Goal: Task Accomplishment & Management: Complete application form

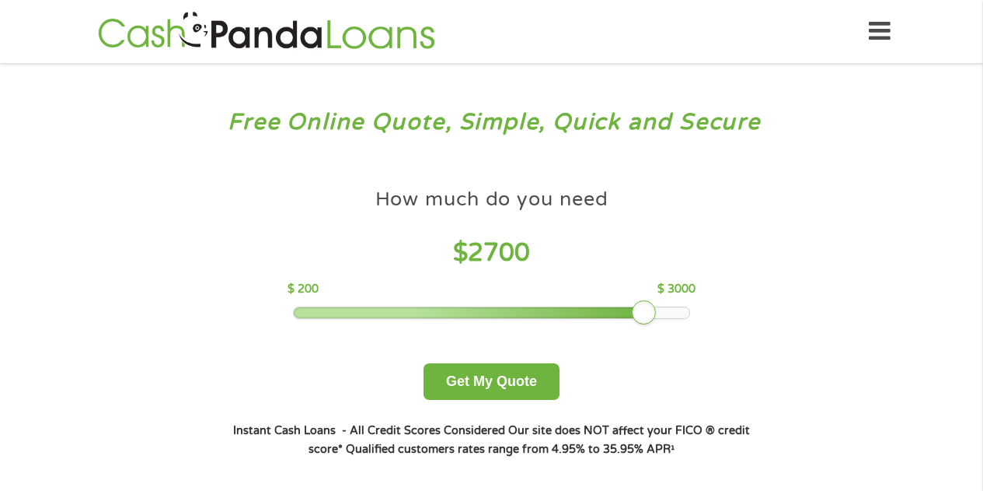
click at [650, 313] on div at bounding box center [492, 312] width 396 height 11
drag, startPoint x: 638, startPoint y: 313, endPoint x: 648, endPoint y: 310, distance: 9.6
click at [648, 310] on div at bounding box center [659, 312] width 25 height 25
drag, startPoint x: 659, startPoint y: 311, endPoint x: 690, endPoint y: 306, distance: 31.6
click at [686, 306] on div at bounding box center [673, 312] width 25 height 25
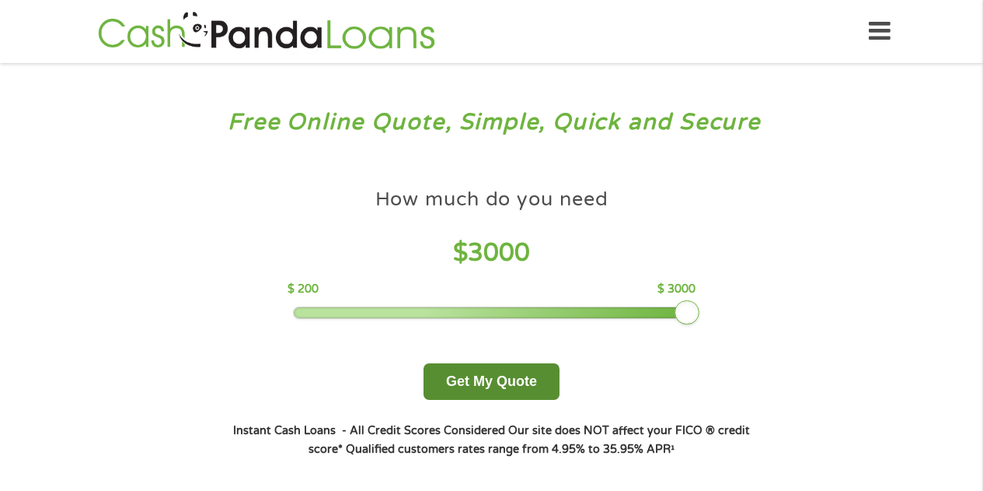
click at [494, 382] on button "Get My Quote" at bounding box center [492, 381] width 136 height 37
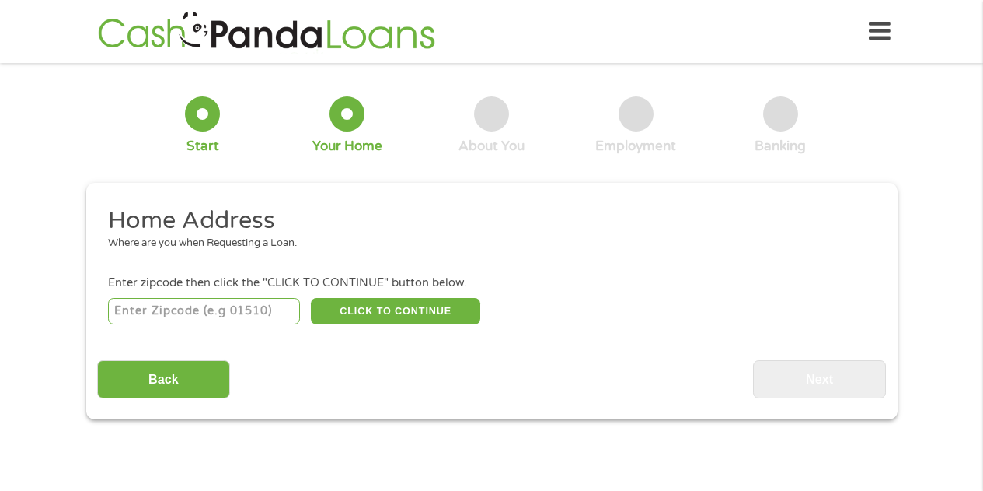
click at [266, 311] on input "number" at bounding box center [204, 311] width 192 height 26
type input "02155"
click at [402, 313] on button "CLICK TO CONTINUE" at bounding box center [395, 311] width 169 height 26
type input "02155"
type input "Medford"
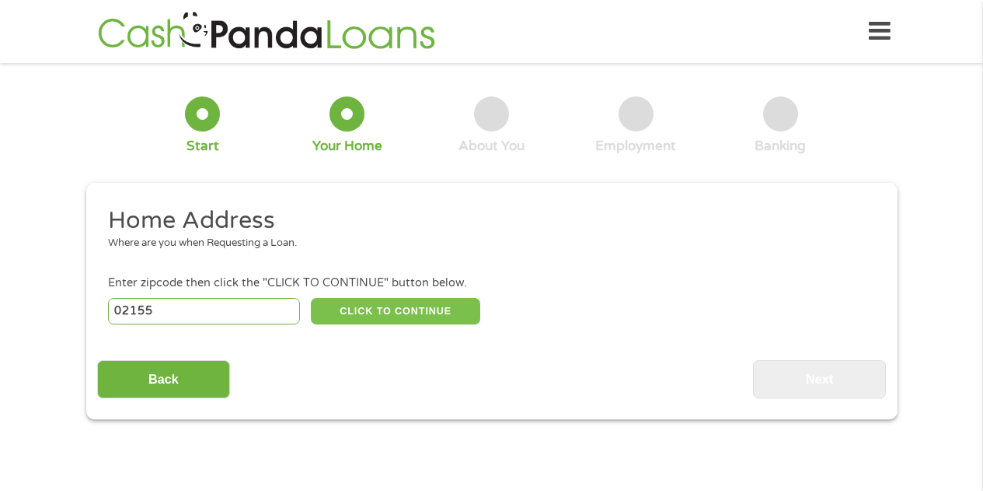
select select "[US_STATE]"
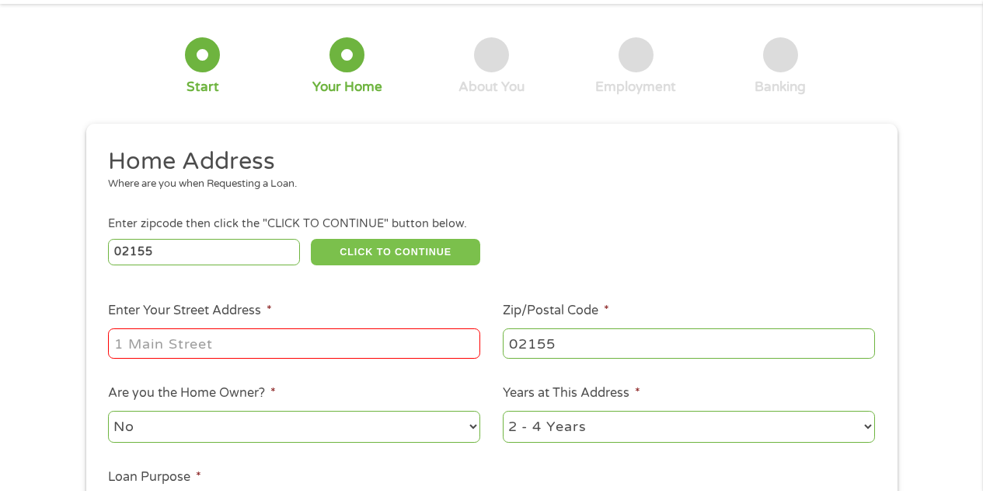
scroll to position [78, 0]
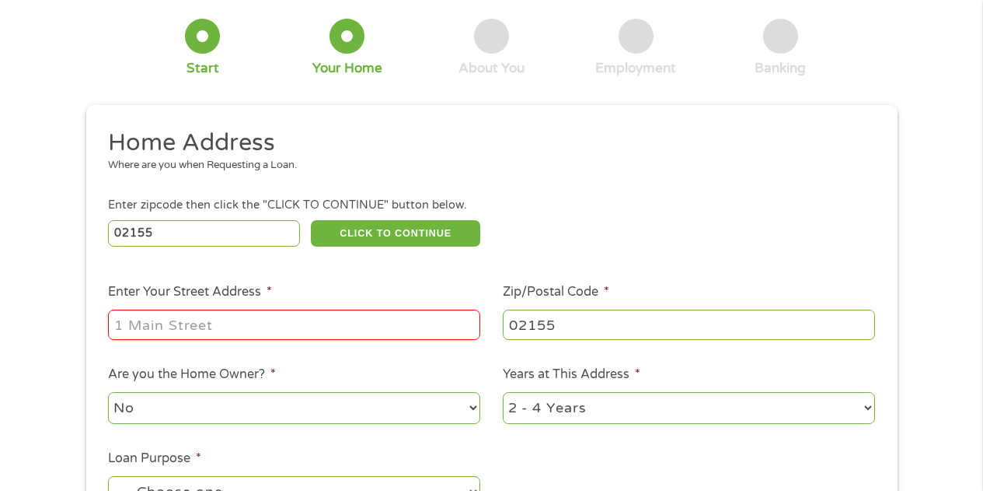
click at [257, 320] on input "Enter Your Street Address *" at bounding box center [294, 324] width 372 height 30
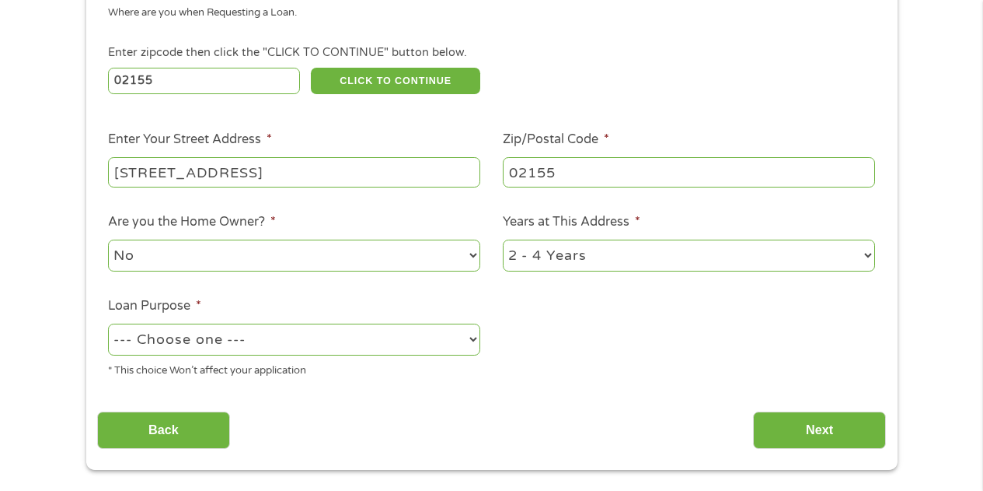
scroll to position [233, 0]
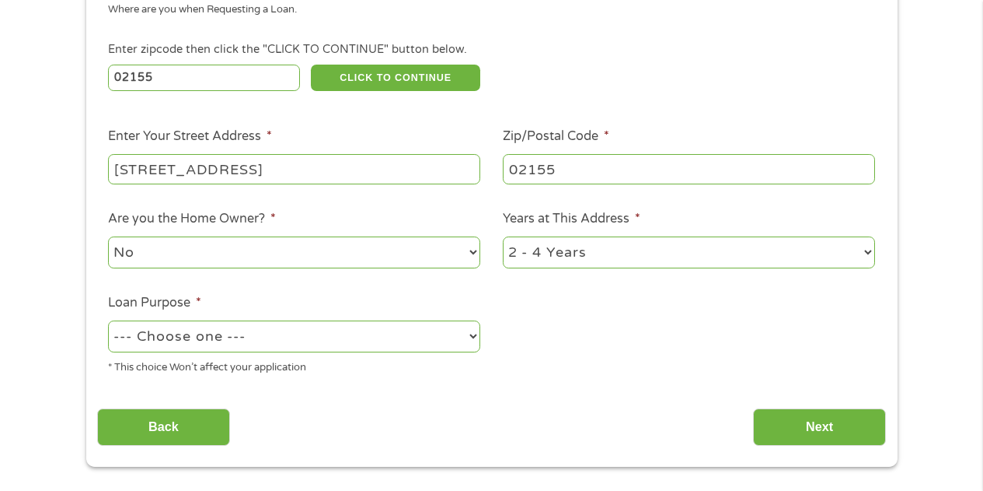
type input "[STREET_ADDRESS]"
click at [866, 253] on select "1 Year or less 1 - 2 Years 2 - 4 Years Over 4 Years" at bounding box center [689, 252] width 372 height 32
select select "60months"
click at [503, 237] on select "1 Year or less 1 - 2 Years 2 - 4 Years Over 4 Years" at bounding box center [689, 252] width 372 height 32
click at [472, 333] on select "--- Choose one --- Pay Bills Debt Consolidation Home Improvement Major Purchase…" at bounding box center [294, 336] width 372 height 32
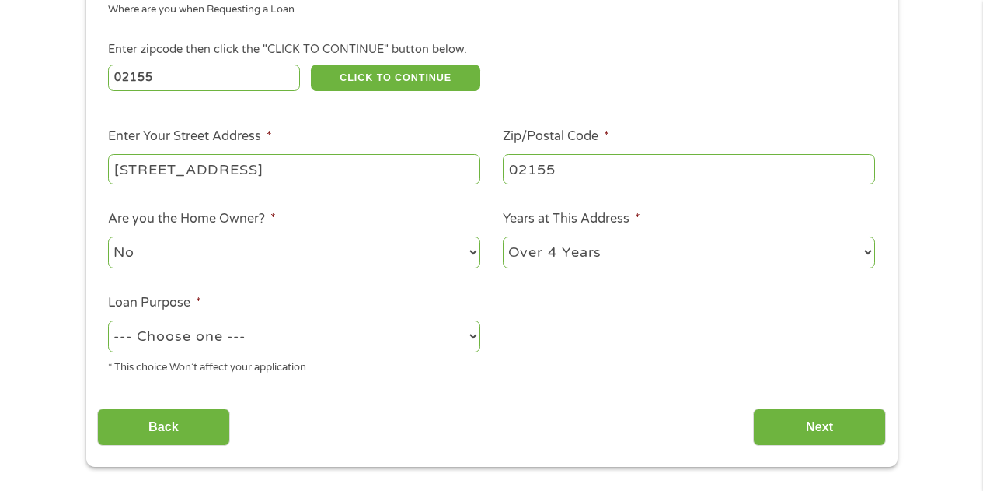
select select "other"
click at [108, 321] on select "--- Choose one --- Pay Bills Debt Consolidation Home Improvement Major Purchase…" at bounding box center [294, 336] width 372 height 32
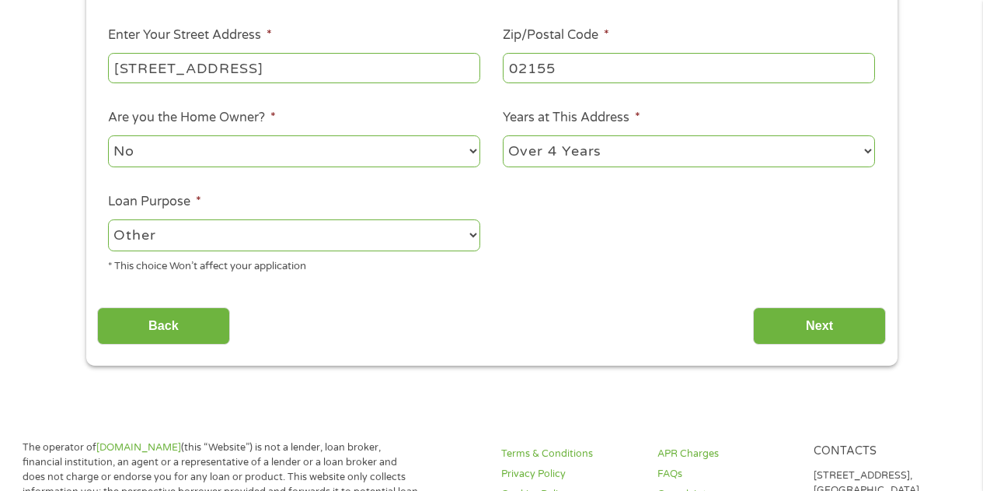
scroll to position [466, 0]
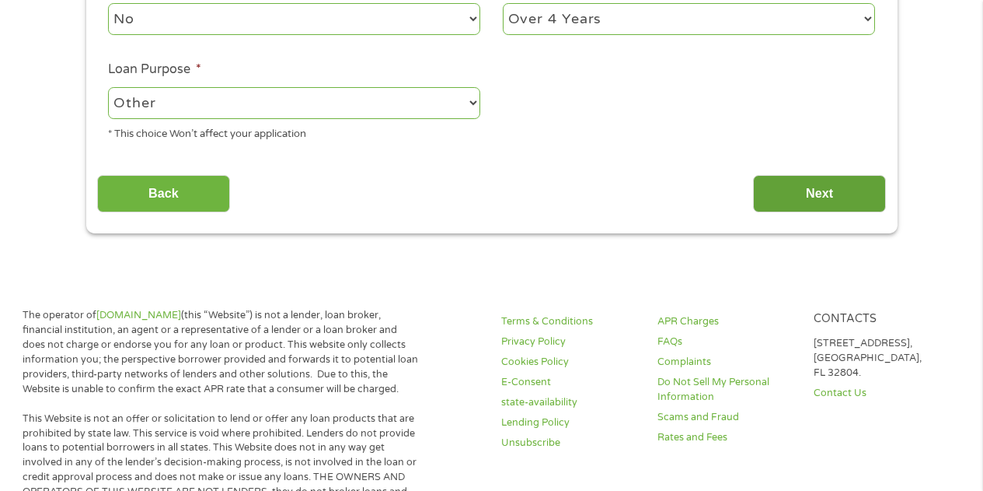
click at [825, 197] on input "Next" at bounding box center [819, 194] width 133 height 38
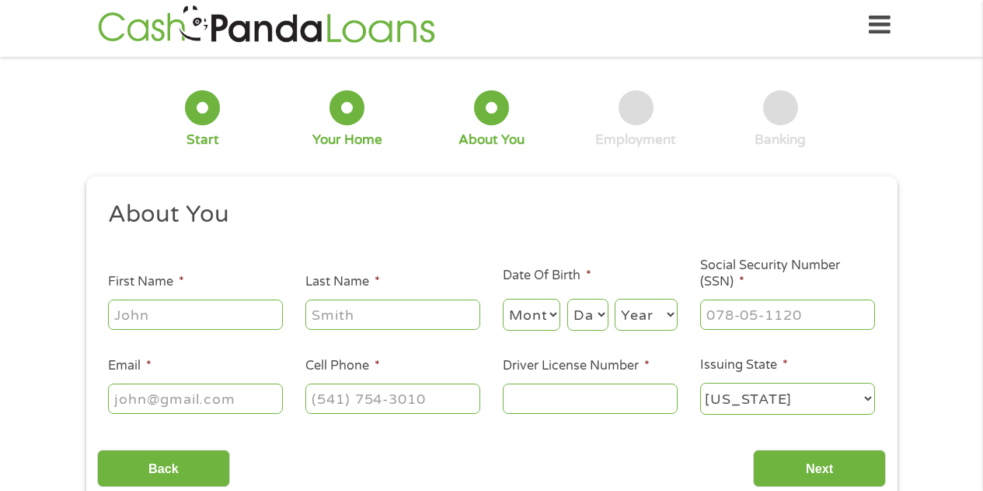
scroll to position [0, 0]
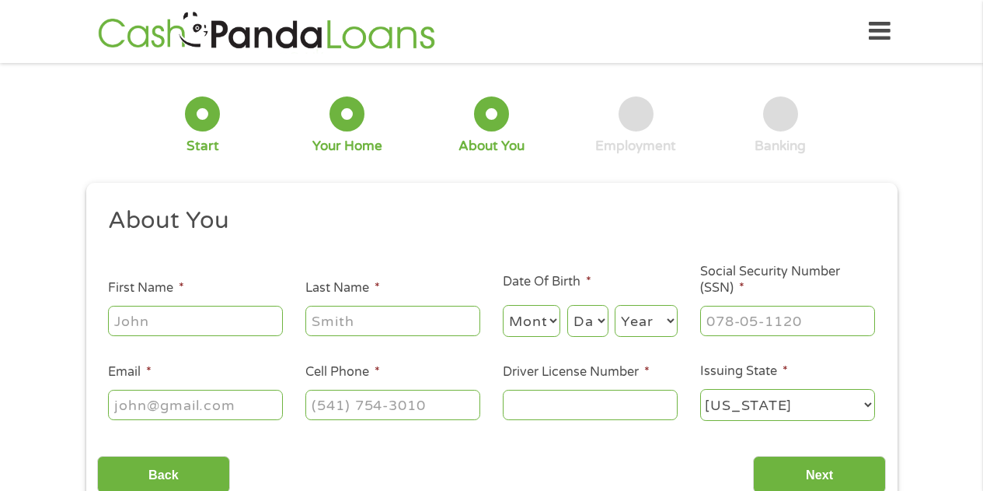
click at [218, 318] on input "First Name *" at bounding box center [195, 321] width 175 height 30
type input "[PERSON_NAME]"
click at [399, 328] on input "Last Name *" at bounding box center [393, 321] width 175 height 30
type input "[PERSON_NAME]"
click at [546, 320] on select "Month 1 2 3 4 5 6 7 8 9 10 11 12" at bounding box center [532, 321] width 58 height 32
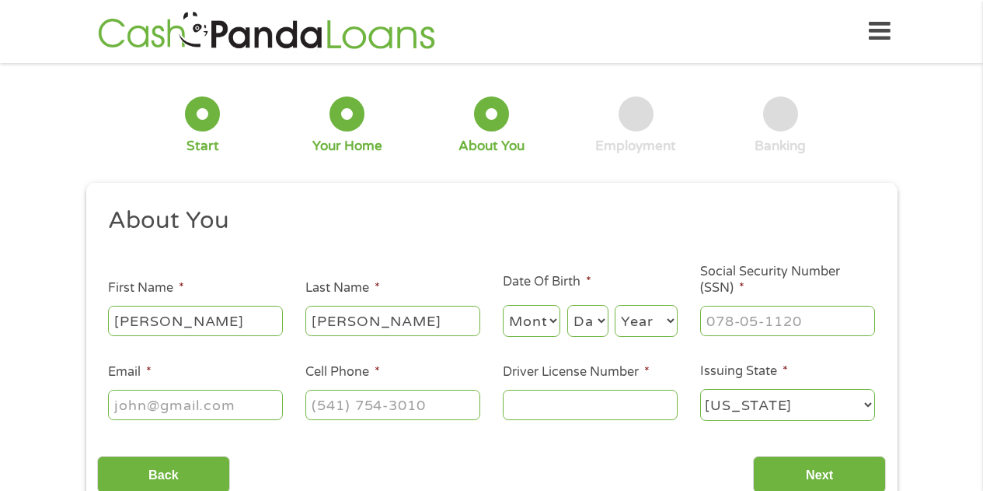
select select "2"
click at [503, 306] on select "Month 1 2 3 4 5 6 7 8 9 10 11 12" at bounding box center [532, 321] width 58 height 32
click at [599, 320] on select "Day 1 2 3 4 5 6 7 8 9 10 11 12 13 14 15 16 17 18 19 20 21 22 23 24 25 26 27 28 …" at bounding box center [588, 321] width 41 height 32
select select "23"
click at [568, 306] on select "Day 1 2 3 4 5 6 7 8 9 10 11 12 13 14 15 16 17 18 19 20 21 22 23 24 25 26 27 28 …" at bounding box center [588, 321] width 41 height 32
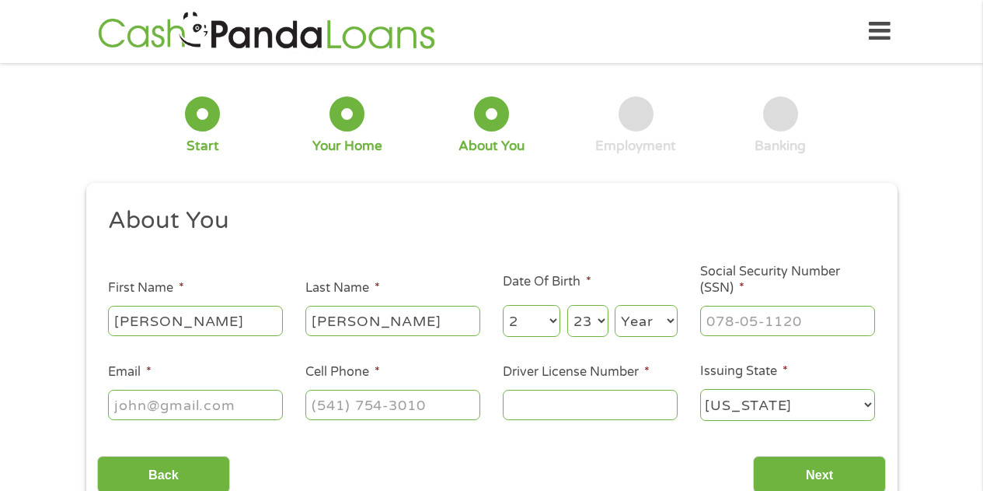
click at [672, 321] on select "Year [DATE] 2006 2005 2004 2003 2002 2001 2000 1999 1998 1997 1996 1995 1994 19…" at bounding box center [646, 321] width 63 height 32
select select "1969"
click at [615, 306] on select "Year [DATE] 2006 2005 2004 2003 2002 2001 2000 1999 1998 1997 1996 1995 1994 19…" at bounding box center [646, 321] width 63 height 32
click at [819, 322] on input "___-__-____" at bounding box center [787, 321] width 175 height 30
type input "154-78-2149"
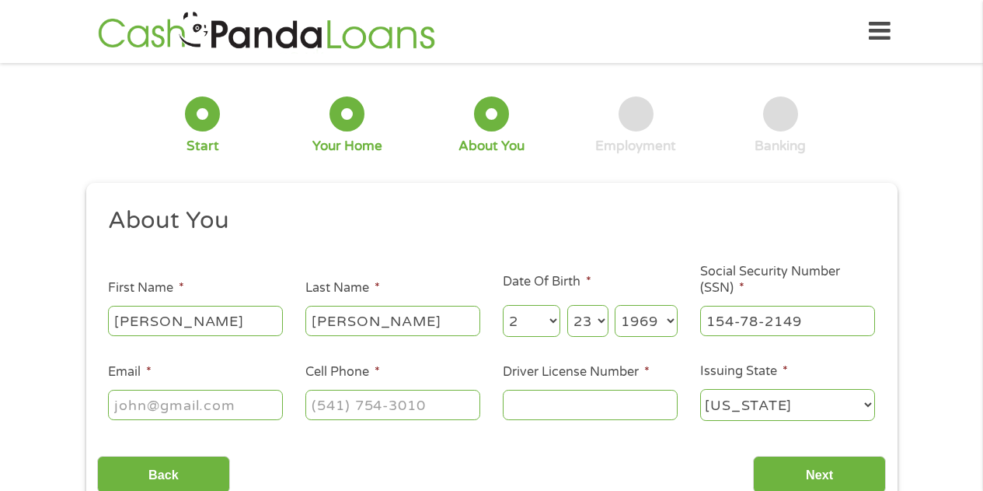
click at [264, 404] on input "Email *" at bounding box center [195, 405] width 175 height 30
type input "[EMAIL_ADDRESS][DOMAIN_NAME]"
type input "(___) ___-____"
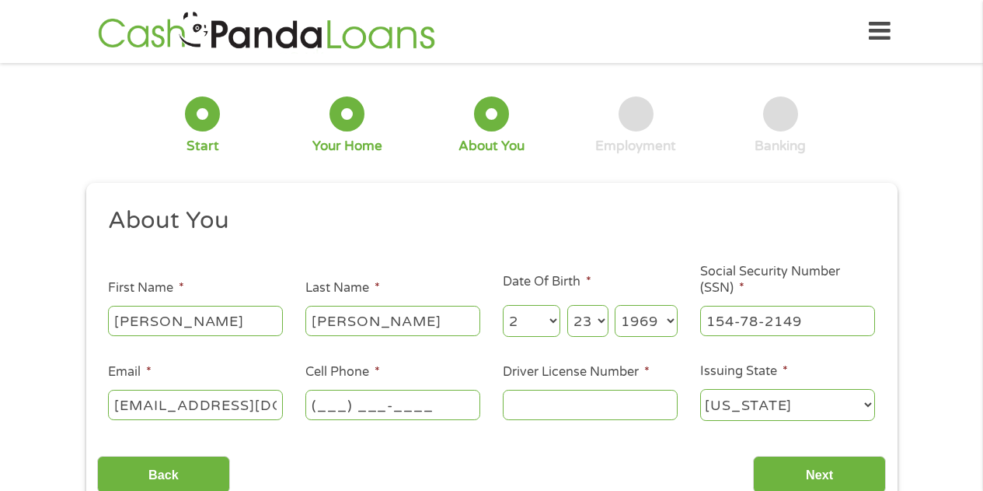
click at [440, 394] on input "(___) ___-____" at bounding box center [393, 405] width 175 height 30
click at [564, 400] on input "Driver License Number *" at bounding box center [590, 405] width 175 height 30
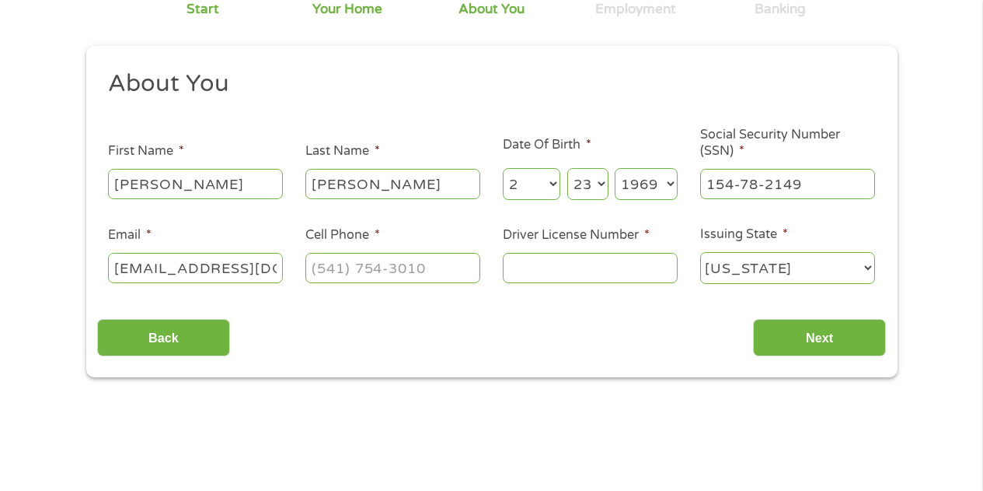
scroll to position [155, 0]
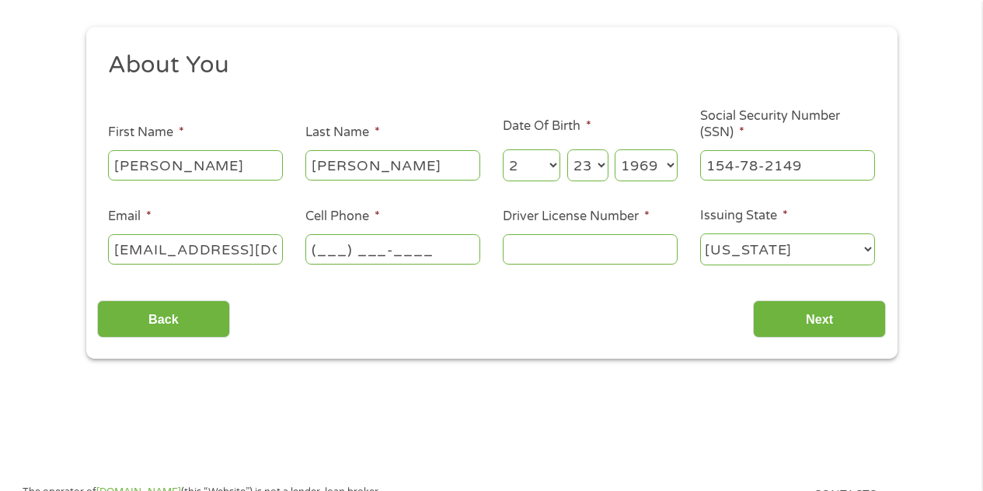
click at [440, 253] on input "(___) ___-____" at bounding box center [393, 249] width 175 height 30
type input "[PHONE_NUMBER]"
click at [539, 250] on input "Driver License Number *" at bounding box center [590, 249] width 175 height 30
type input "S61010542"
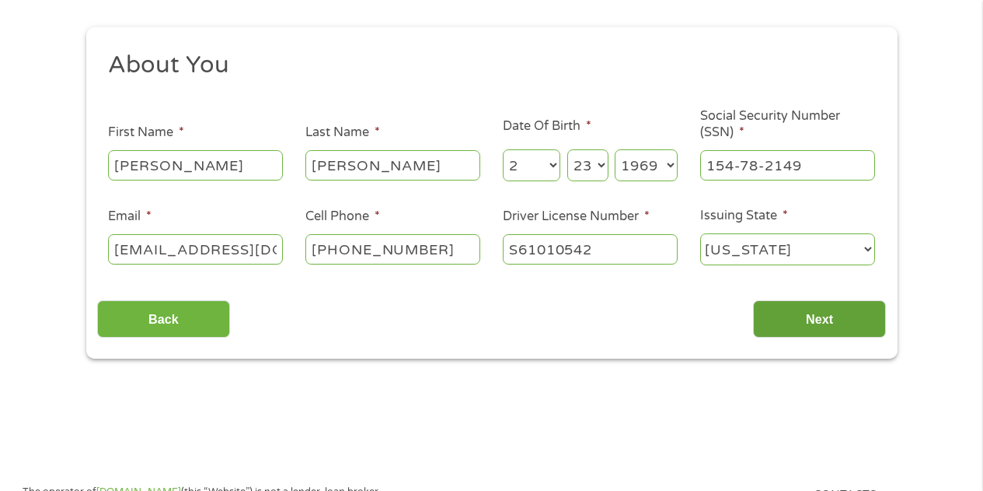
click at [834, 327] on input "Next" at bounding box center [819, 319] width 133 height 38
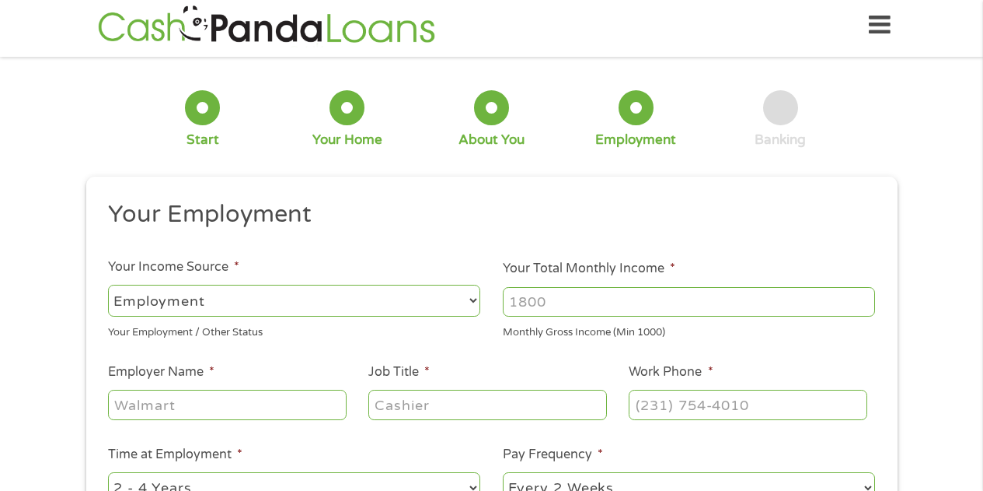
scroll to position [0, 0]
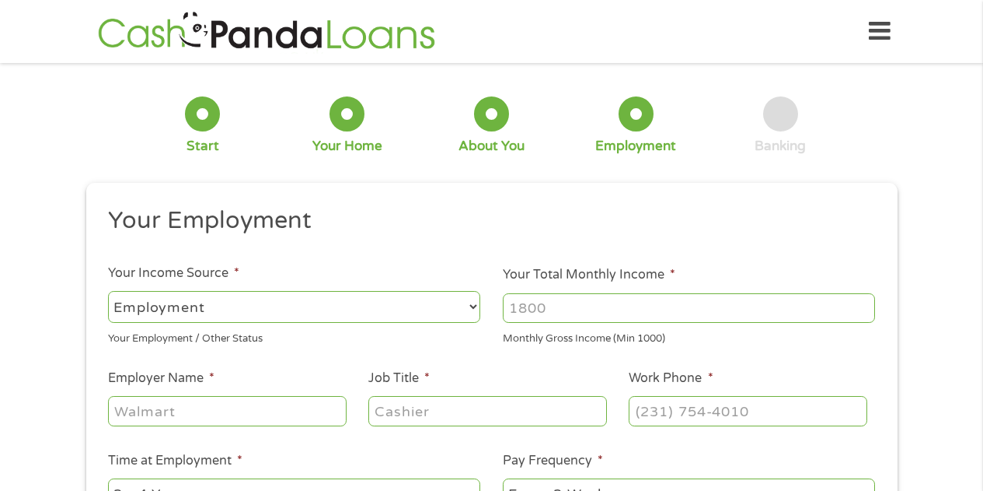
click at [558, 304] on input "Your Total Monthly Income *" at bounding box center [689, 308] width 372 height 30
type input "1000"
click at [865, 315] on input "1000" at bounding box center [689, 308] width 372 height 30
click at [865, 313] on input "1000" at bounding box center [689, 308] width 372 height 30
click at [865, 312] on input "1000" at bounding box center [689, 308] width 372 height 30
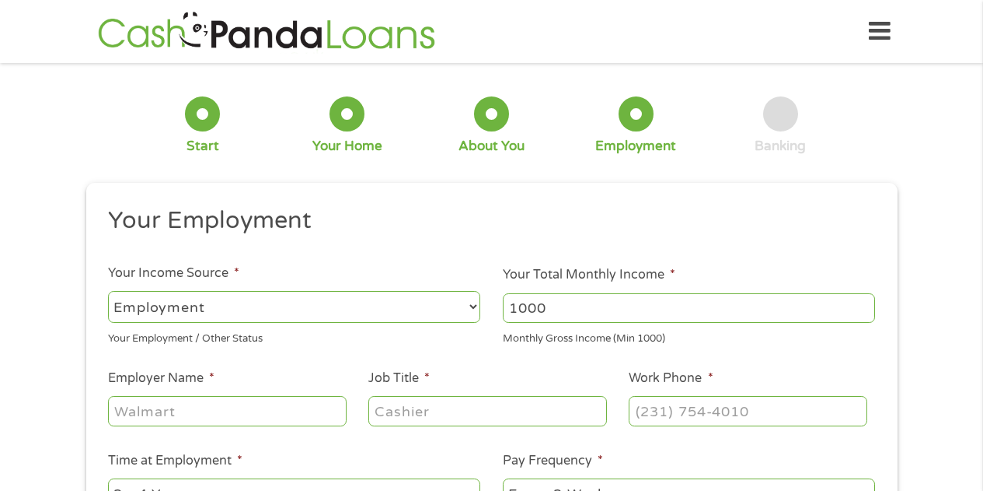
click at [865, 311] on input "1000" at bounding box center [689, 308] width 372 height 30
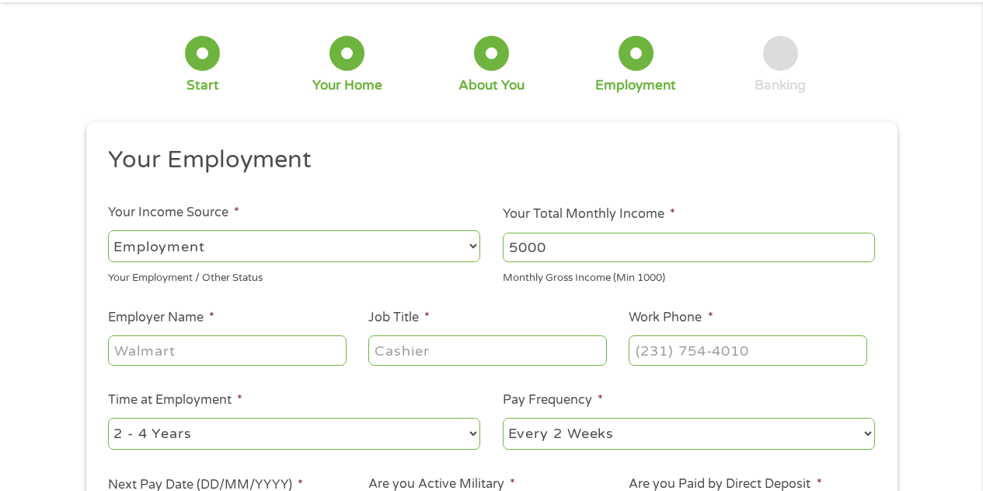
scroll to position [78, 0]
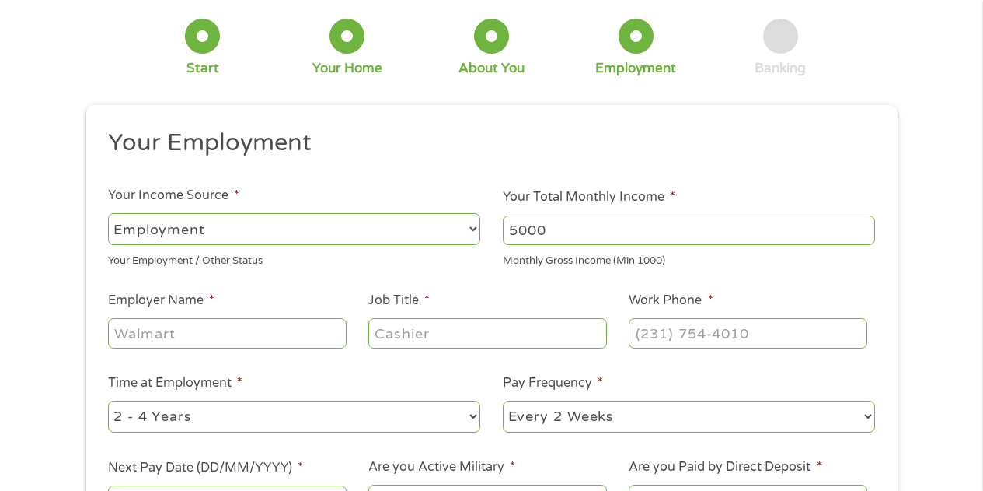
type input "5000"
click at [260, 327] on input "Employer Name *" at bounding box center [227, 333] width 238 height 30
type input "QUICKEBASE"
click at [454, 336] on input "Job Title *" at bounding box center [488, 333] width 238 height 30
type input "FACILITES COORDENATOR"
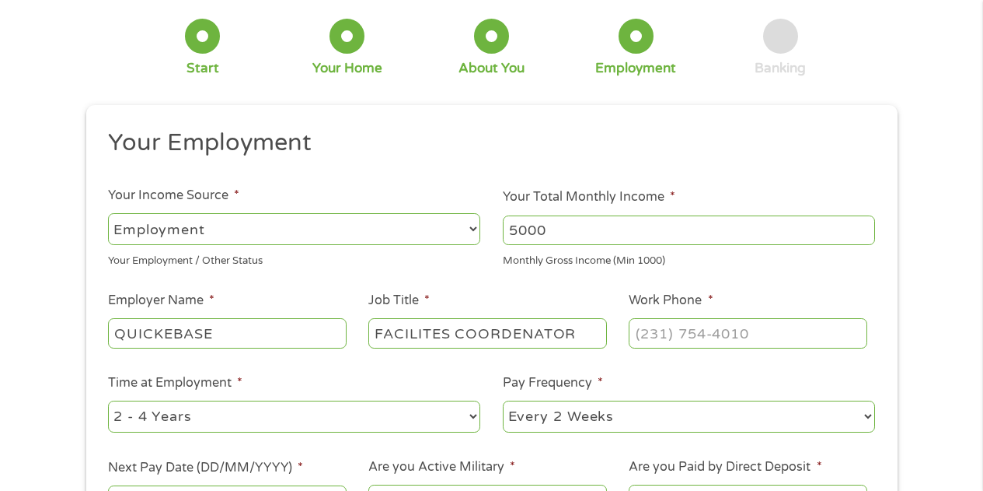
drag, startPoint x: 765, startPoint y: 357, endPoint x: 754, endPoint y: 360, distance: 11.3
click at [763, 361] on ul "Your Employment Your Income Source * --- Choose one --- Employment [DEMOGRAPHIC…" at bounding box center [491, 329] width 789 height 403
click at [675, 331] on input "Work Phone *" at bounding box center [748, 333] width 238 height 30
type input "[PHONE_NUMBER]"
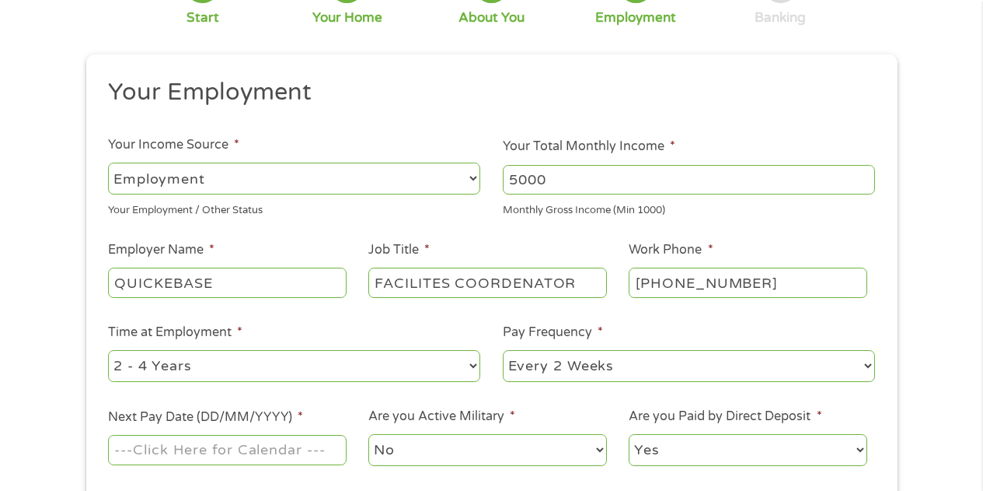
scroll to position [155, 0]
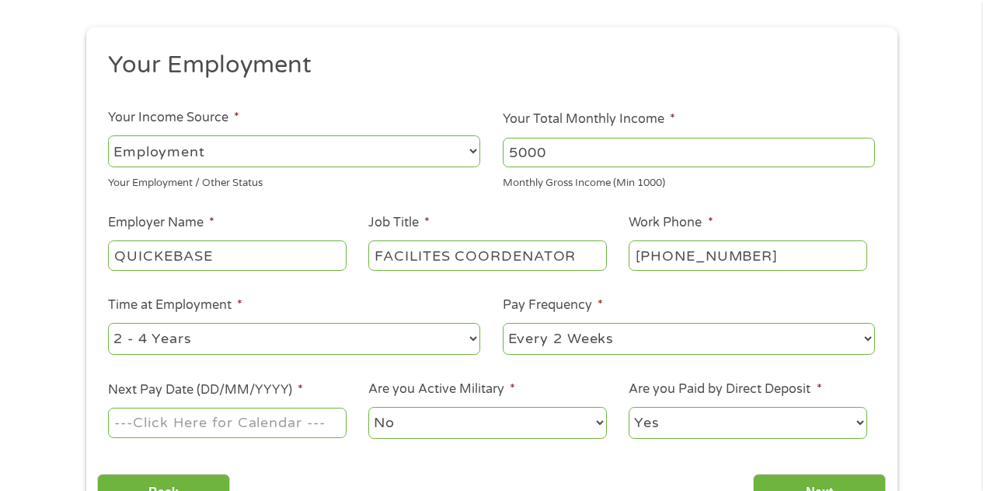
click at [470, 337] on select "--- Choose one --- 1 Year or less 1 - 2 Years 2 - 4 Years Over 4 Years" at bounding box center [294, 339] width 372 height 32
select select "60months"
click at [108, 323] on select "--- Choose one --- 1 Year or less 1 - 2 Years 2 - 4 Years Over 4 Years" at bounding box center [294, 339] width 372 height 32
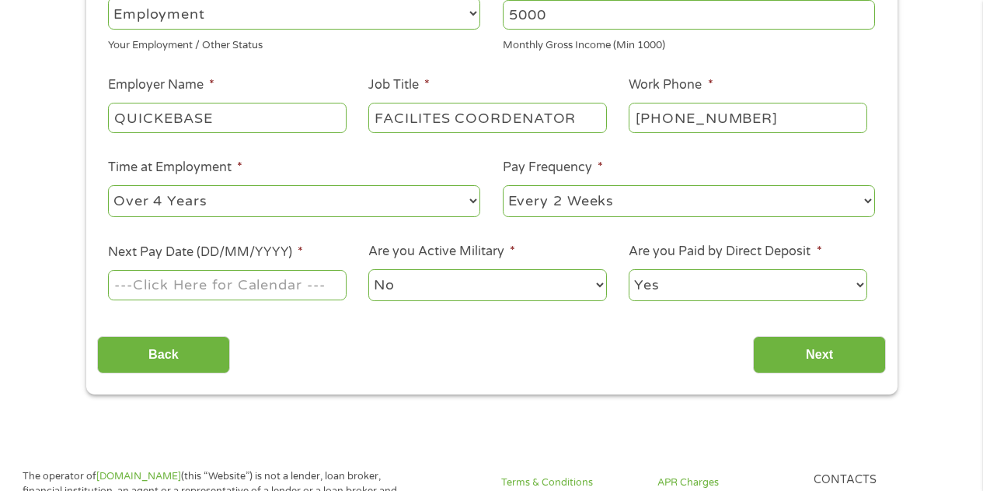
scroll to position [311, 0]
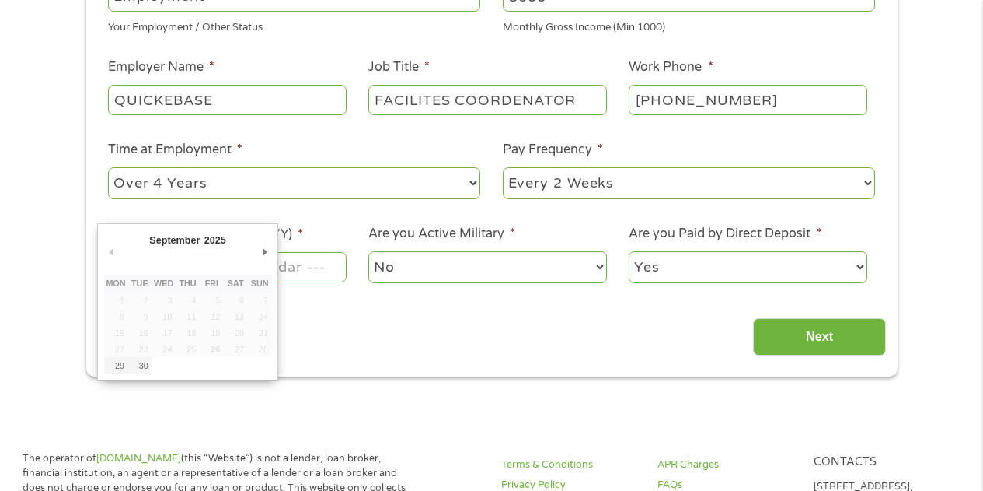
click at [324, 267] on input "Next Pay Date (DD/MM/YYYY) *" at bounding box center [227, 267] width 238 height 30
click at [215, 352] on td "26" at bounding box center [212, 349] width 24 height 16
type input "[DATE]"
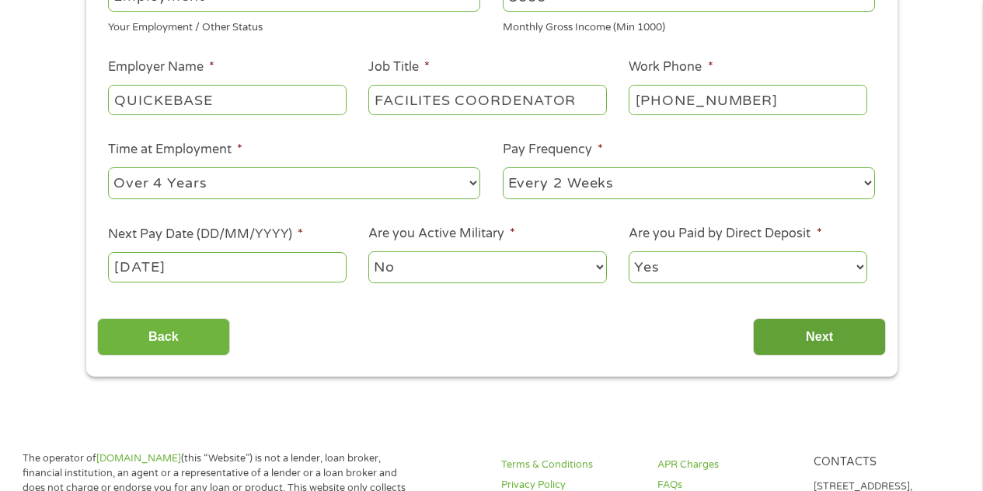
click at [818, 334] on input "Next" at bounding box center [819, 337] width 133 height 38
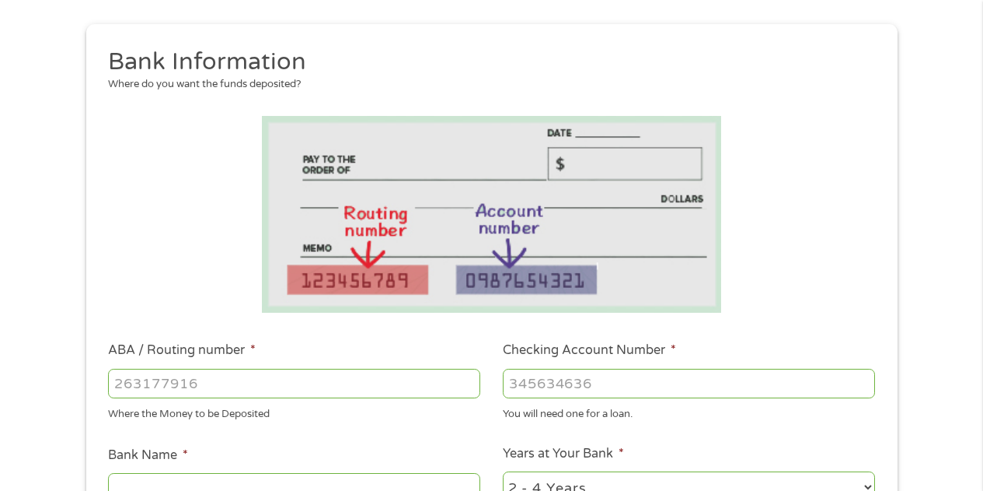
scroll to position [233, 0]
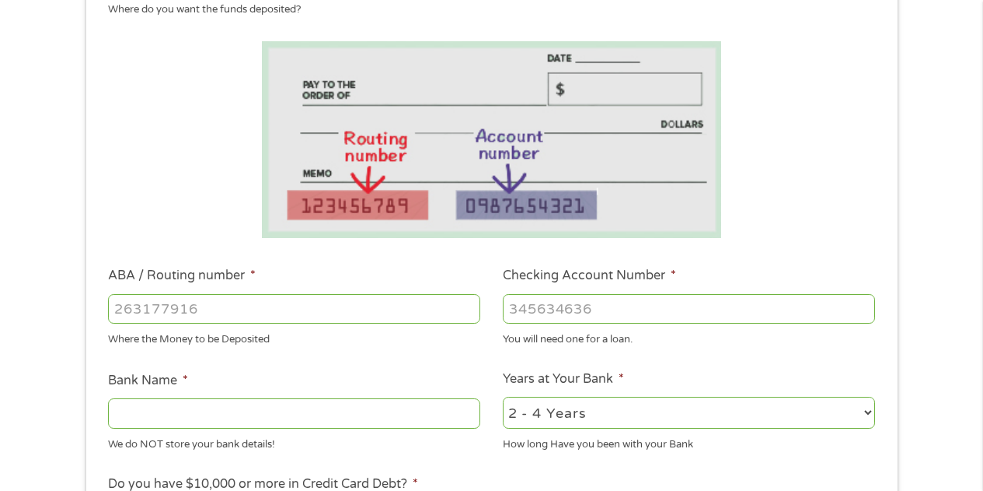
click at [251, 306] on input "ABA / Routing number *" at bounding box center [294, 309] width 372 height 30
type input "231372691"
type input "SANTANDER"
type input "231372691"
click at [614, 304] on input "Checking Account Number *" at bounding box center [689, 309] width 372 height 30
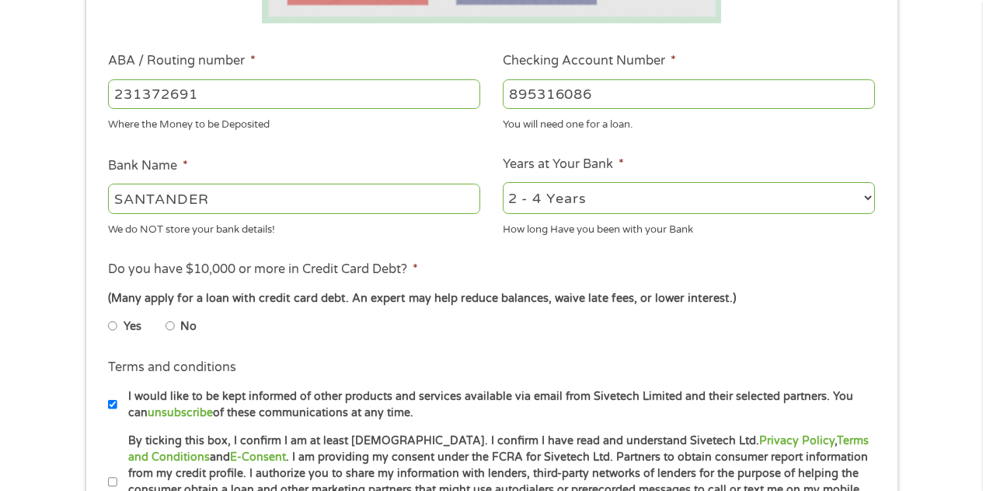
scroll to position [466, 0]
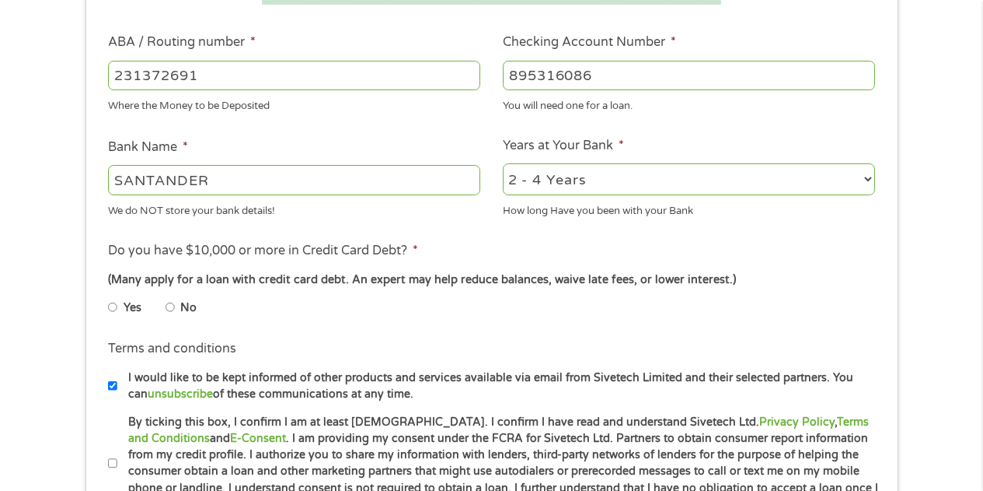
type input "895316086"
click at [175, 305] on li "No" at bounding box center [194, 307] width 56 height 30
click at [169, 310] on input "No" at bounding box center [170, 307] width 9 height 25
radio input "true"
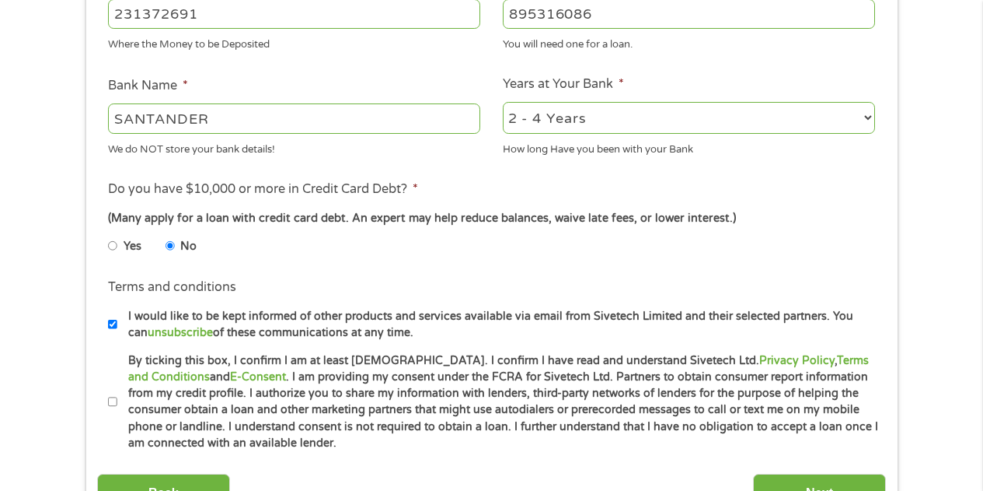
scroll to position [622, 0]
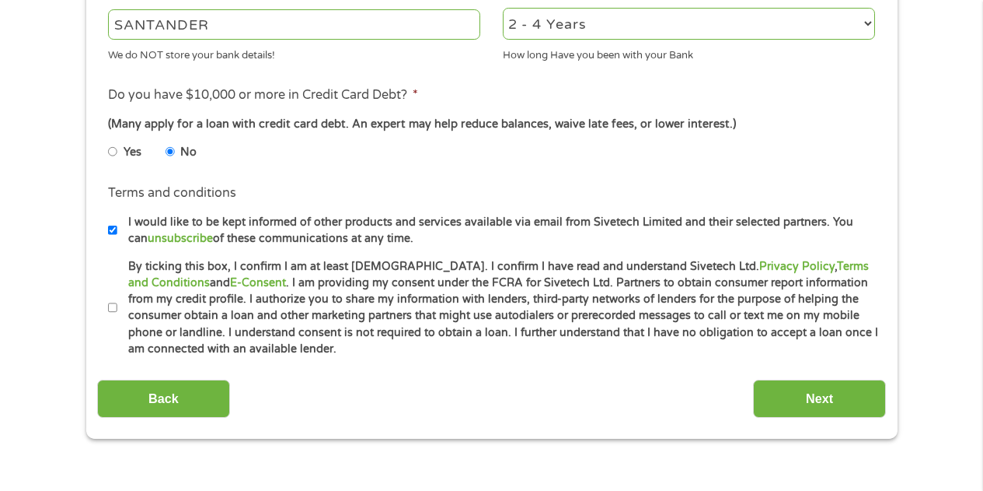
click at [115, 307] on input "By ticking this box, I confirm I am at least [DEMOGRAPHIC_DATA]. I confirm I ha…" at bounding box center [112, 307] width 9 height 25
checkbox input "true"
click at [823, 396] on input "Next" at bounding box center [819, 398] width 133 height 38
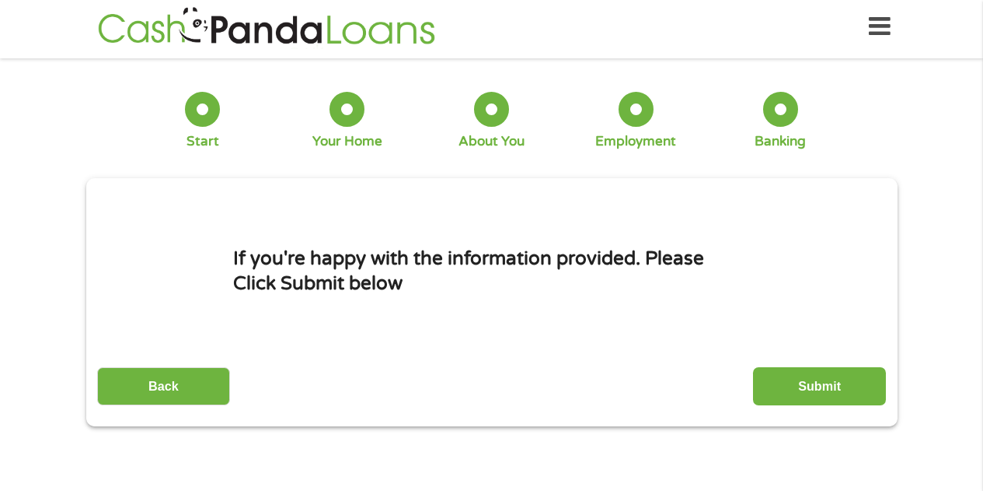
scroll to position [0, 0]
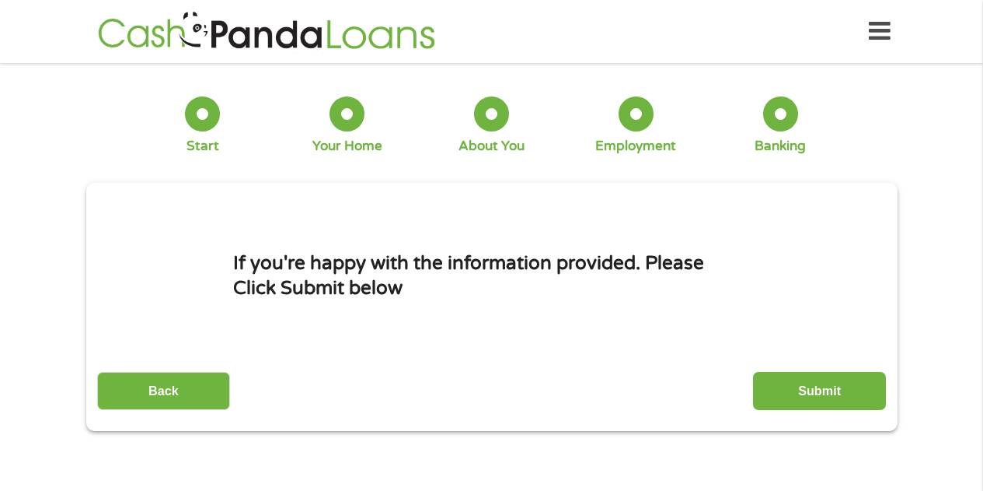
click at [830, 389] on input "Submit" at bounding box center [819, 391] width 133 height 38
